Goal: Information Seeking & Learning: Learn about a topic

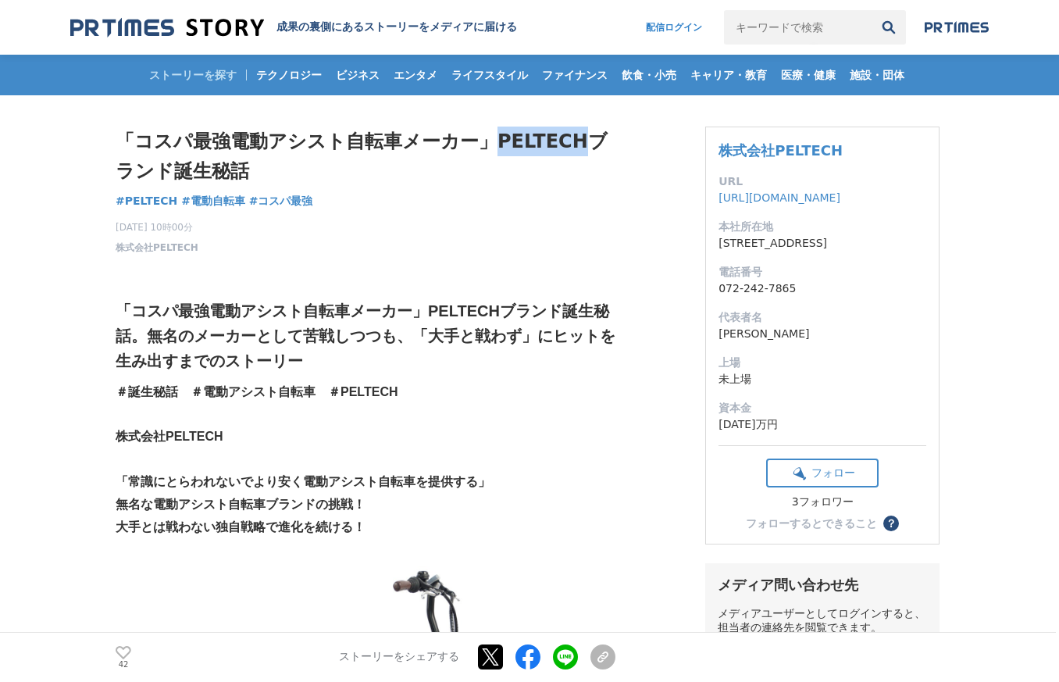
drag, startPoint x: 495, startPoint y: 140, endPoint x: 578, endPoint y: 141, distance: 82.8
click at [578, 141] on h1 "「コスパ最強電動アシスト自転車メーカー」PELTECHブランド誕生秘話" at bounding box center [366, 156] width 500 height 60
drag, startPoint x: 578, startPoint y: 141, endPoint x: 562, endPoint y: 135, distance: 16.8
copy h1 "PELTECH"
click at [749, 34] on input "キーワードで検索" at bounding box center [798, 27] width 148 height 34
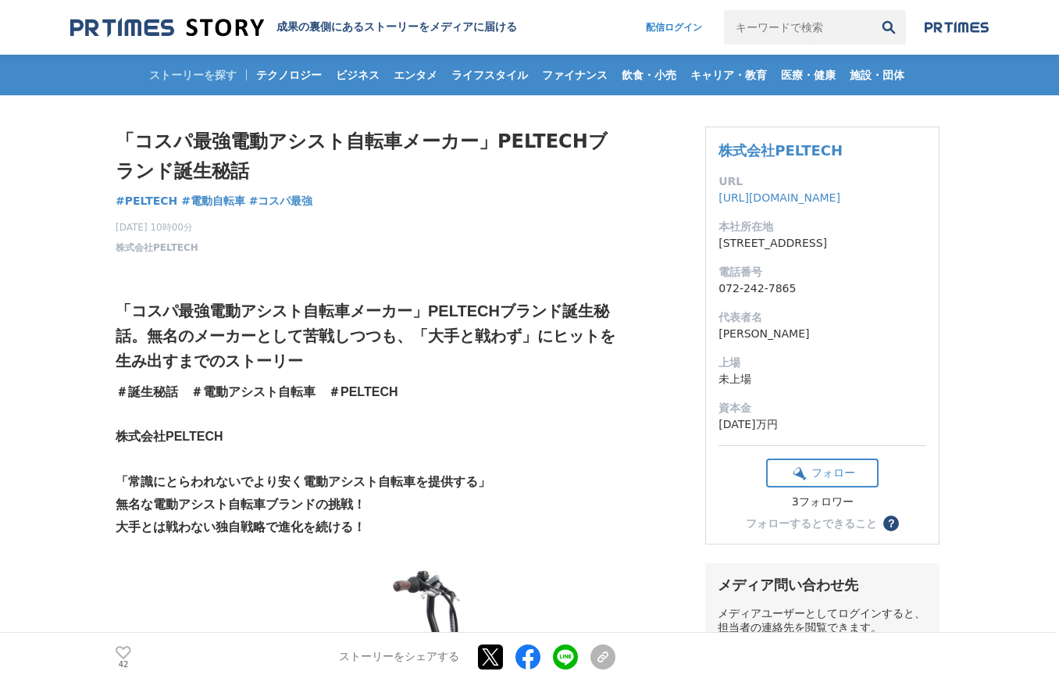
paste input "PELTECH"
type input "PELTECH"
click at [891, 27] on button "検索" at bounding box center [888, 27] width 34 height 34
